Goal: Information Seeking & Learning: Understand process/instructions

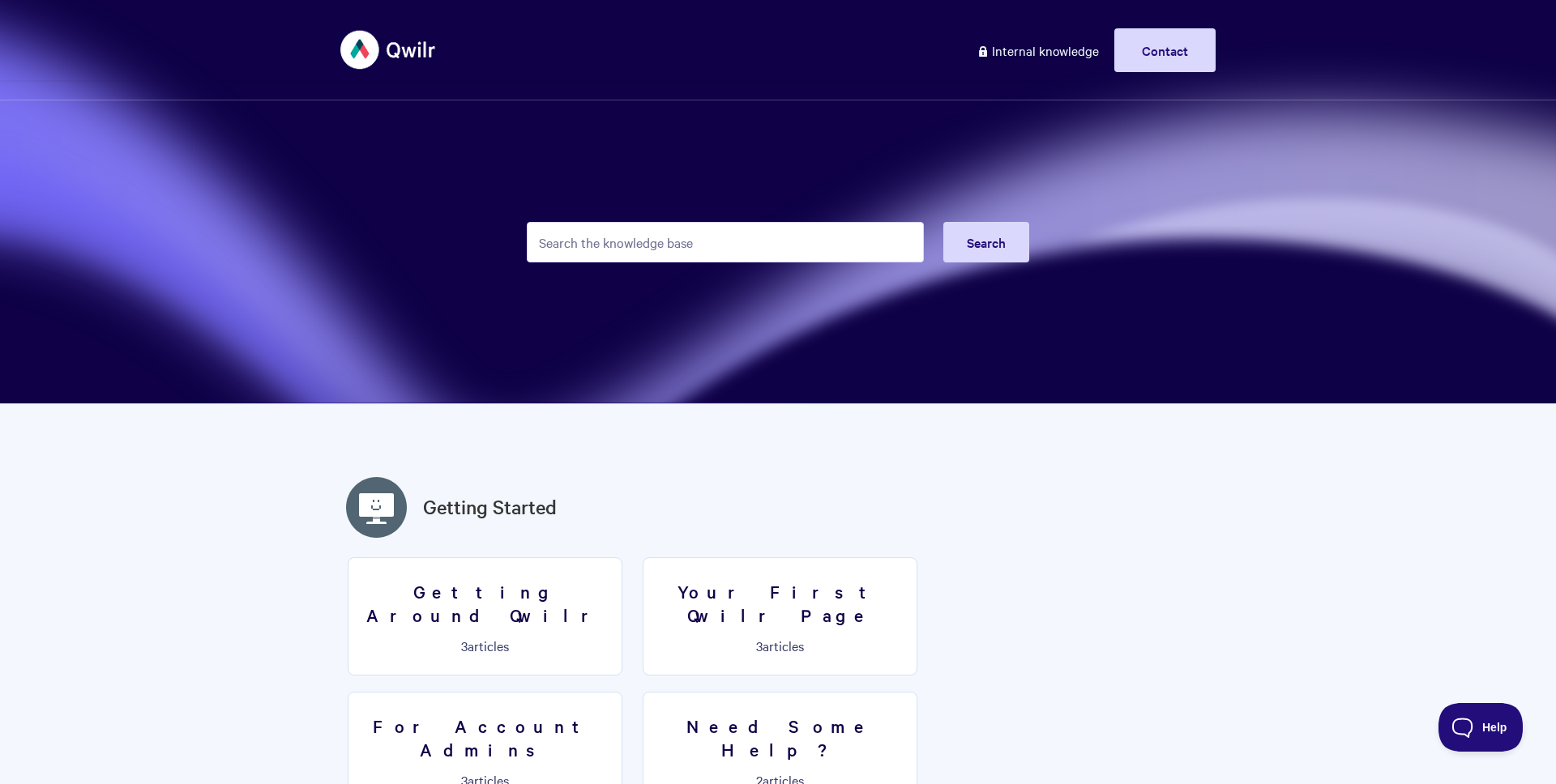
click at [808, 229] on input "Search the knowledge base" at bounding box center [725, 242] width 397 height 41
type input "csv"
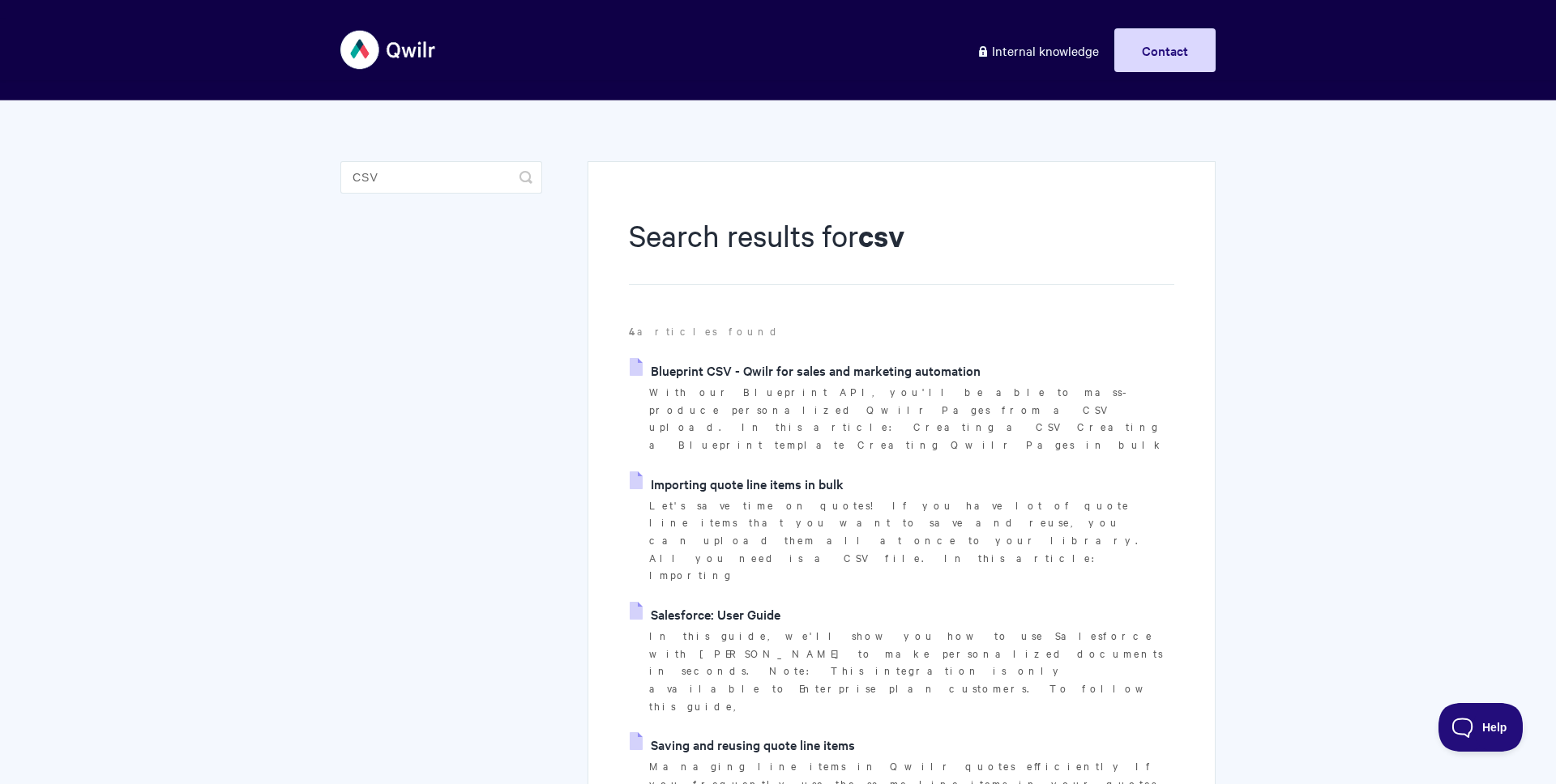
click at [773, 496] on p "Let's save time on quotes! If you have lot of quote line items that you want to…" at bounding box center [911, 540] width 525 height 88
click at [773, 471] on link "Importing quote line items in bulk" at bounding box center [737, 483] width 214 height 24
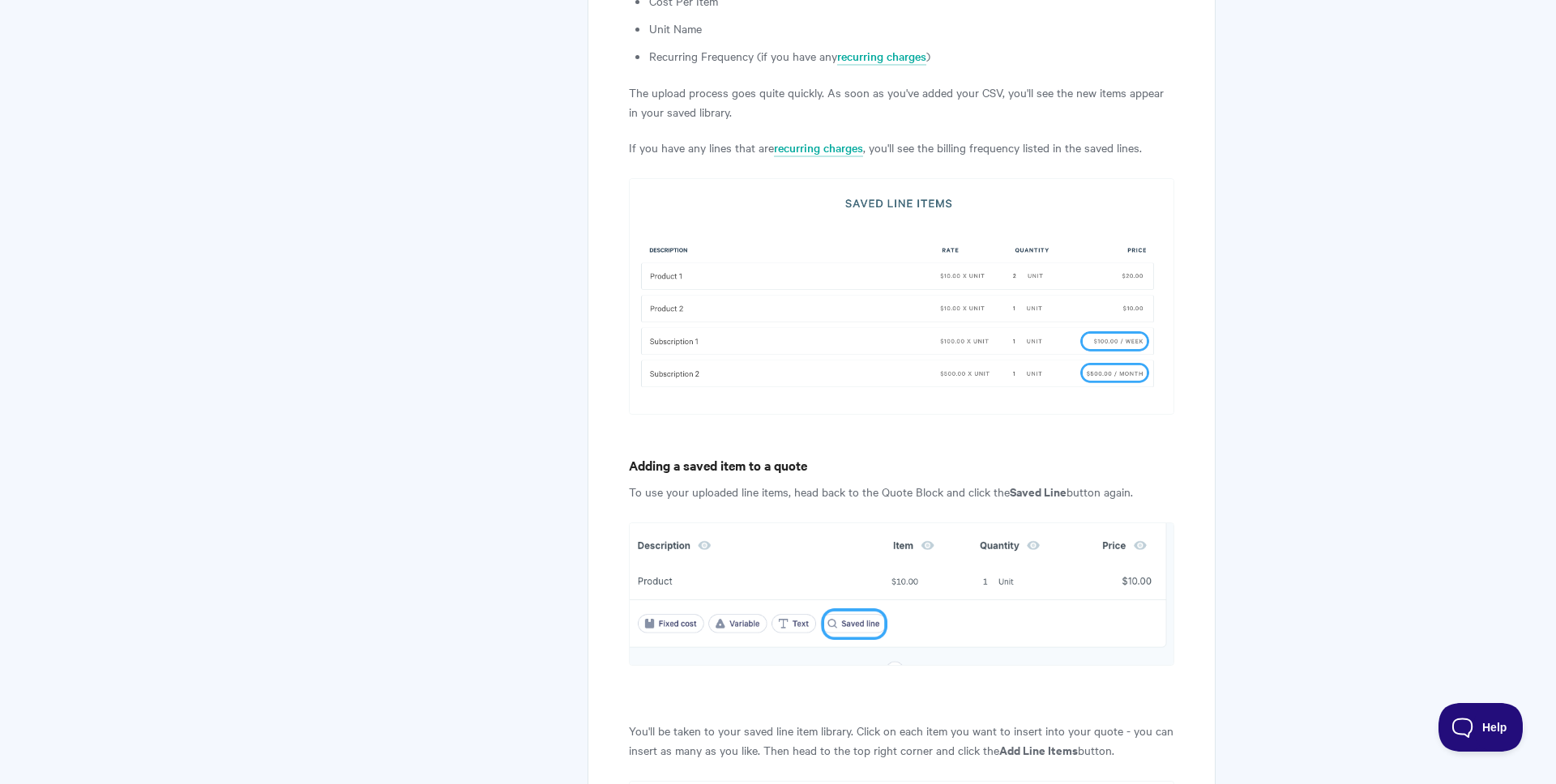
scroll to position [2549, 0]
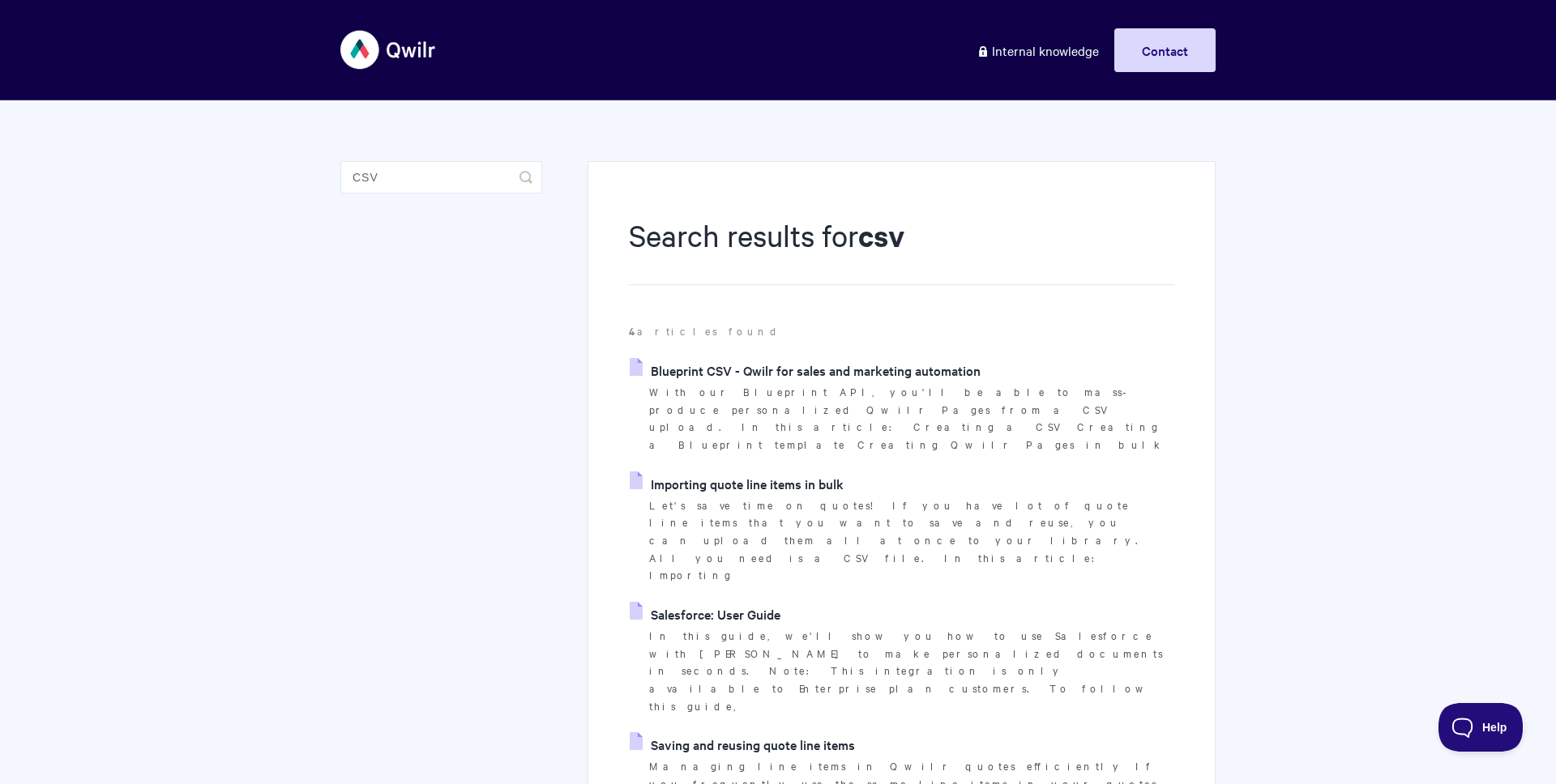
click at [730, 430] on ul "Blueprint CSV - Qwilr for sales and marketing automation With our Blueprint API…" at bounding box center [902, 592] width 546 height 470
click at [730, 471] on link "Importing quote line items in bulk" at bounding box center [737, 483] width 214 height 24
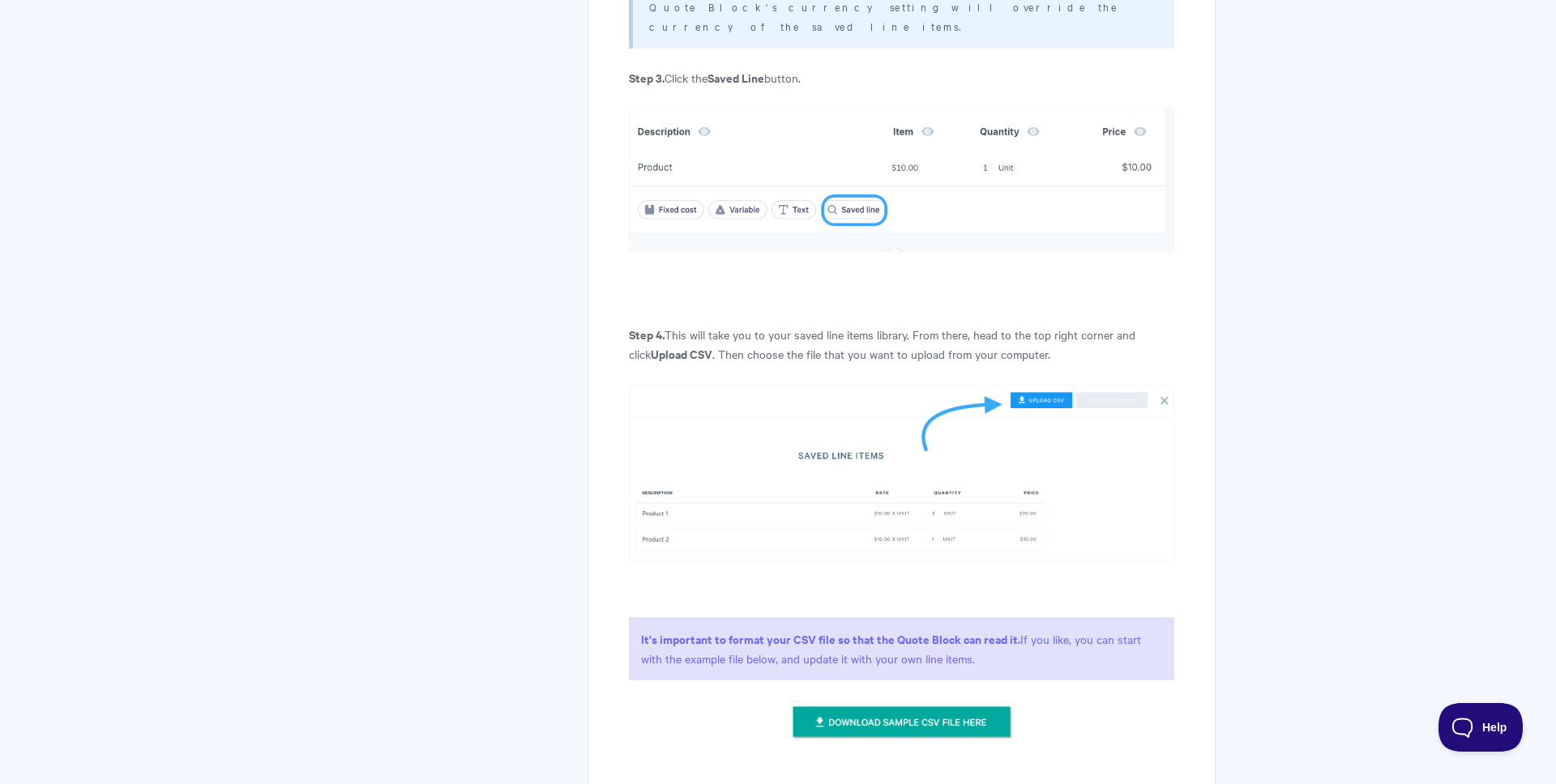
scroll to position [1468, 0]
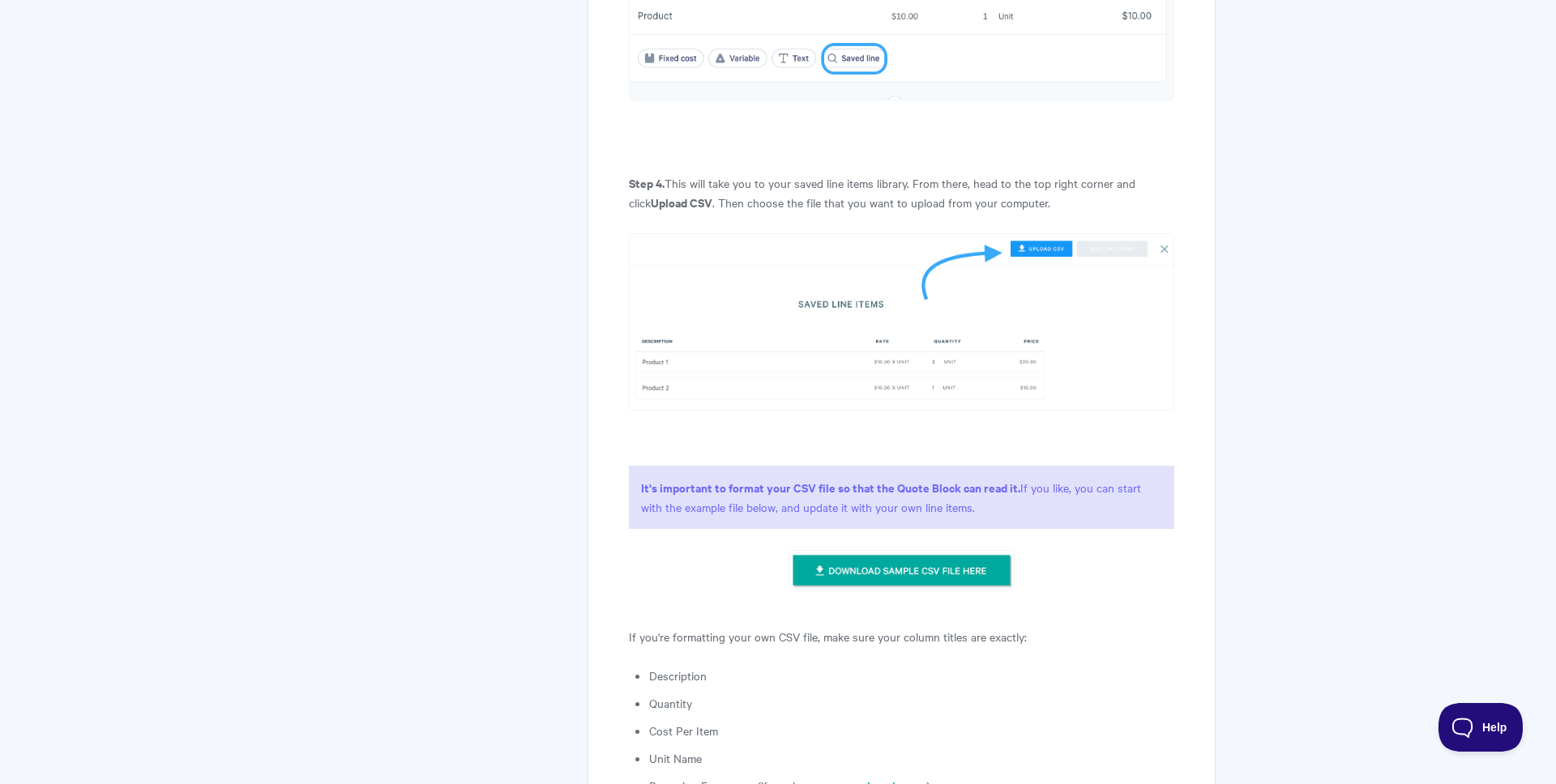
click at [867, 550] on img at bounding box center [901, 570] width 225 height 41
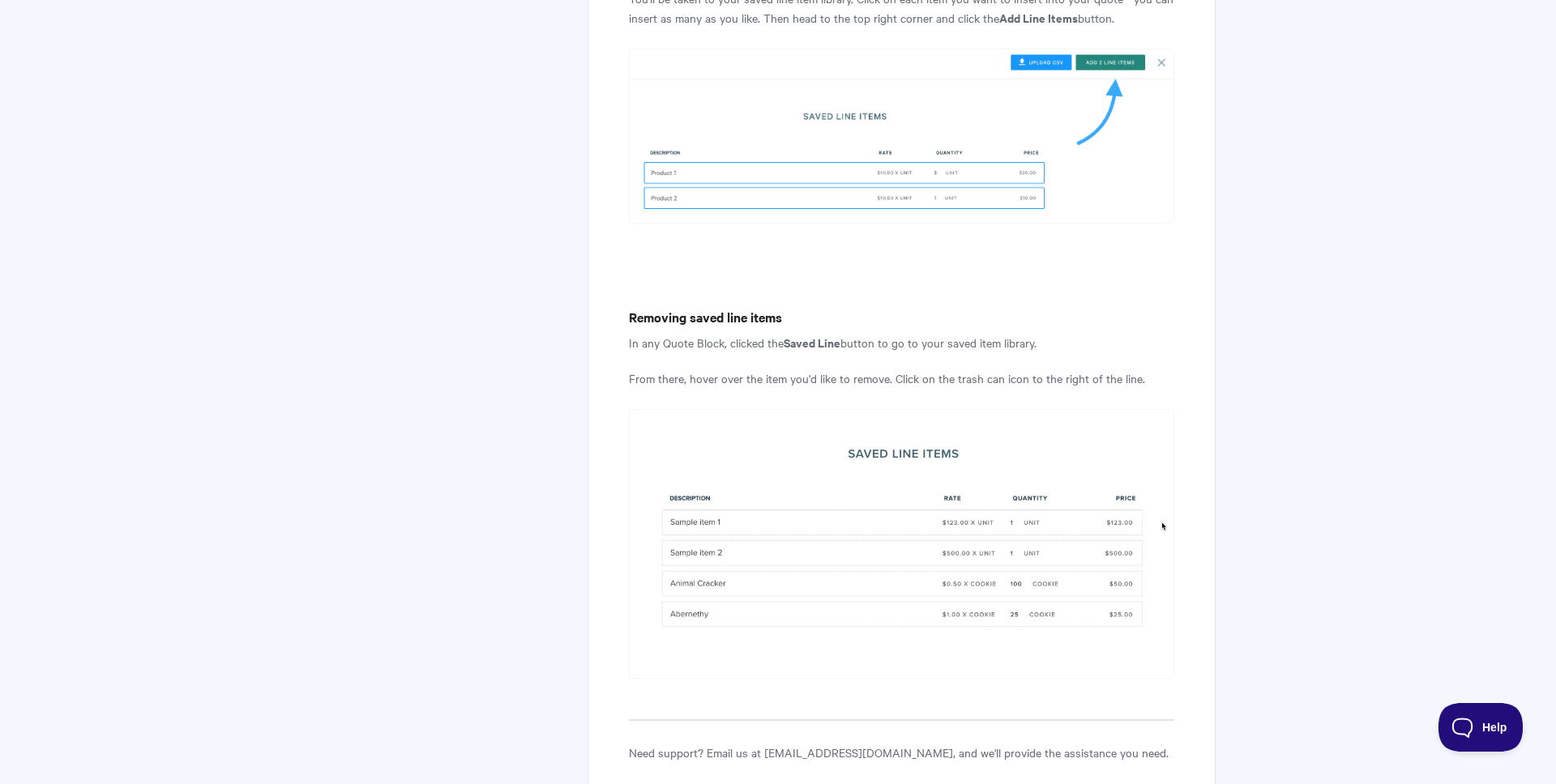
scroll to position [3016, 0]
